Goal: Task Accomplishment & Management: Use online tool/utility

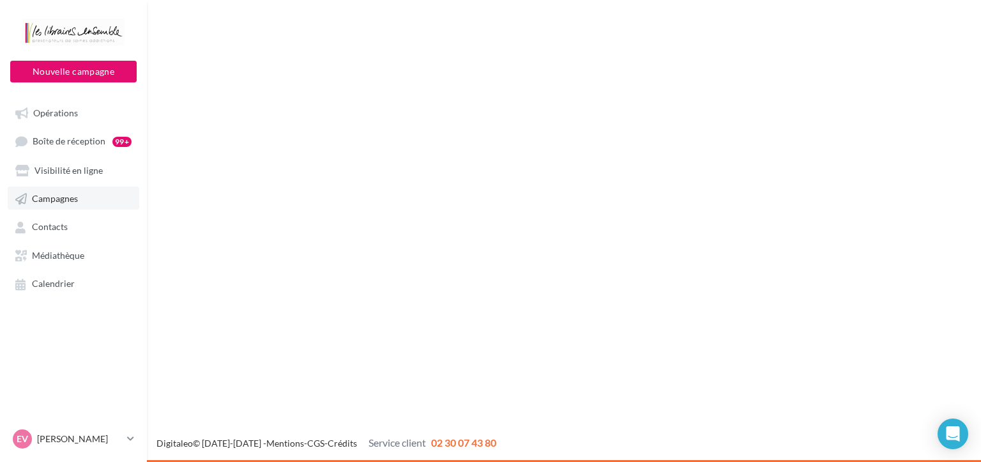
click at [59, 203] on span "Campagnes" at bounding box center [55, 198] width 46 height 11
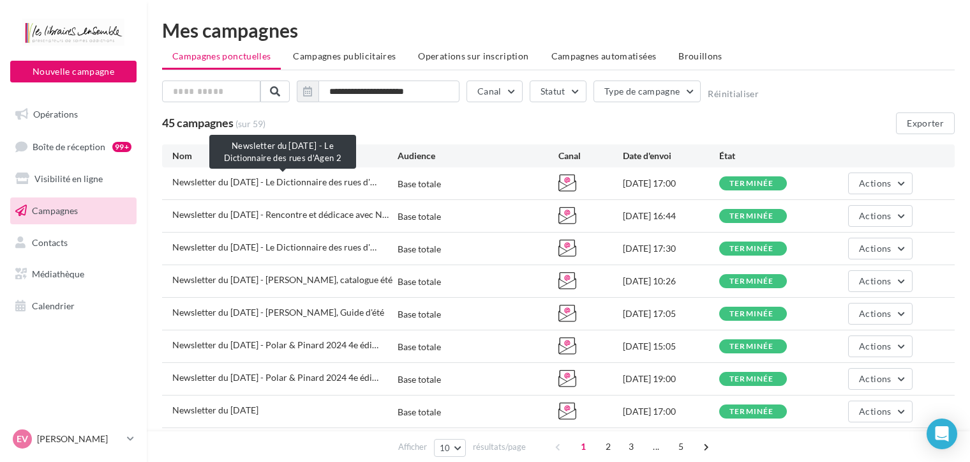
click at [298, 182] on span "Newsletter du 30/08/2025 - Le Dictionnaire des rues d'…" at bounding box center [274, 181] width 204 height 11
